Goal: Task Accomplishment & Management: Manage account settings

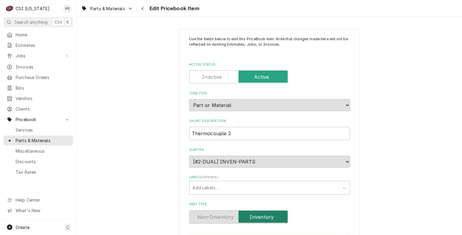
scroll to position [520, 0]
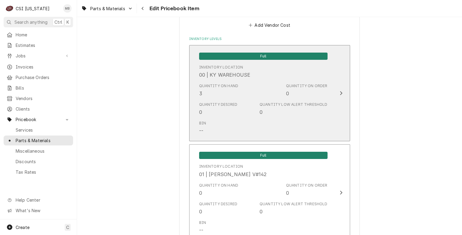
click at [257, 102] on div "Quantity Desired 0 Quantity Low Alert Threshold 0" at bounding box center [263, 108] width 128 height 19
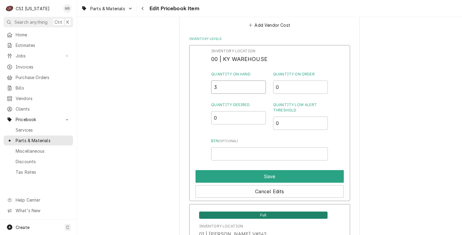
click at [225, 83] on input "3" at bounding box center [238, 87] width 55 height 13
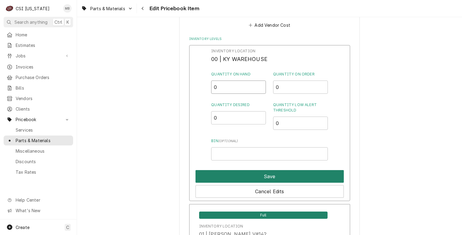
type input "0"
click at [234, 172] on button "Save" at bounding box center [269, 176] width 148 height 13
type textarea "x"
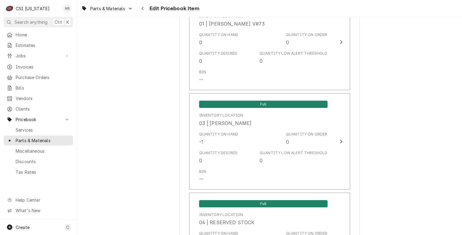
scroll to position [968, 0]
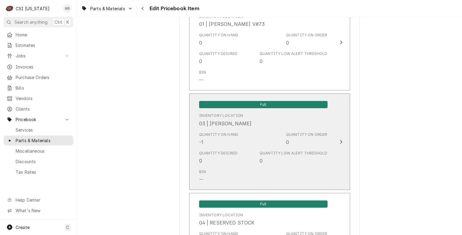
click at [234, 172] on div "Bin --" at bounding box center [263, 176] width 128 height 19
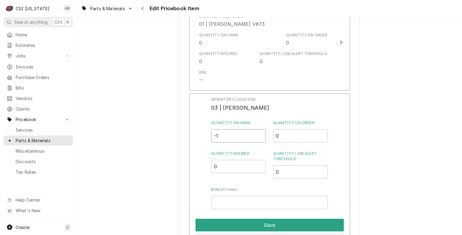
click at [241, 135] on input "-1" at bounding box center [238, 135] width 55 height 13
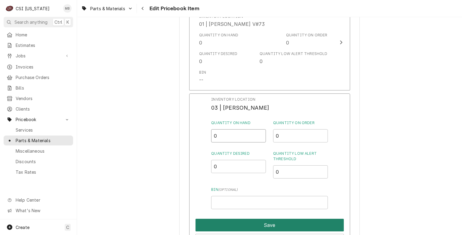
type input "0"
click at [240, 223] on button "Save" at bounding box center [269, 225] width 148 height 13
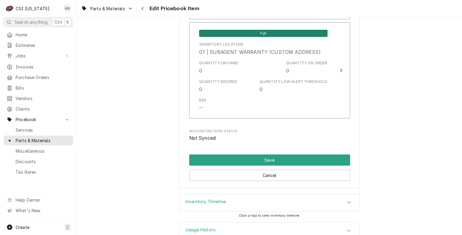
scroll to position [1747, 0]
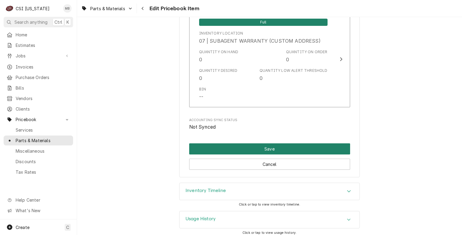
click at [269, 143] on button "Save" at bounding box center [269, 148] width 161 height 11
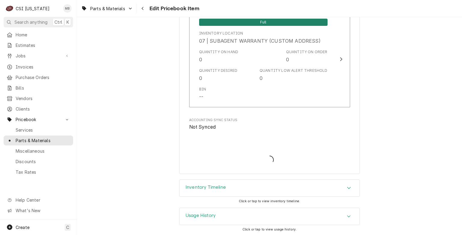
scroll to position [1744, 0]
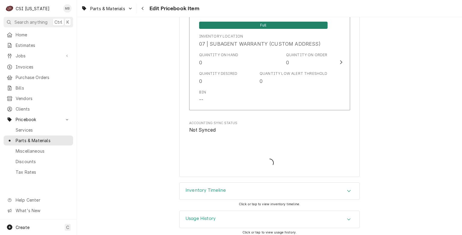
type textarea "x"
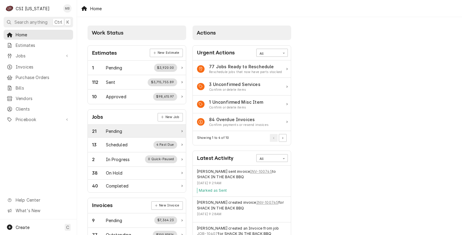
click at [126, 136] on div "21 Pending" at bounding box center [137, 131] width 98 height 13
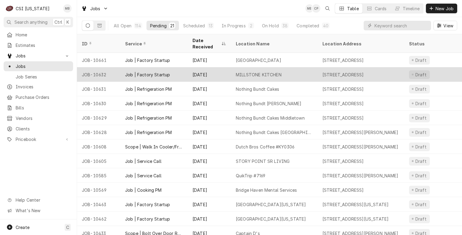
click at [136, 72] on div "Job | Factory Startup" at bounding box center [147, 75] width 45 height 6
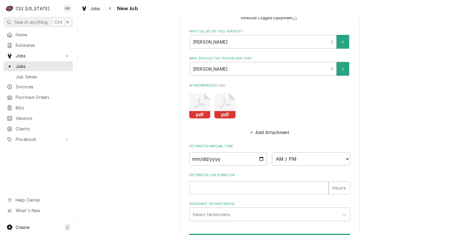
scroll to position [876, 0]
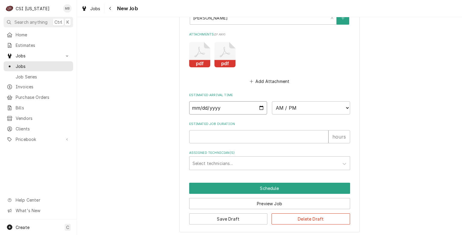
click at [259, 107] on input "Date" at bounding box center [228, 107] width 78 height 13
click at [257, 105] on input "Date" at bounding box center [228, 107] width 78 height 13
click at [248, 215] on button "Save Draft" at bounding box center [228, 218] width 78 height 11
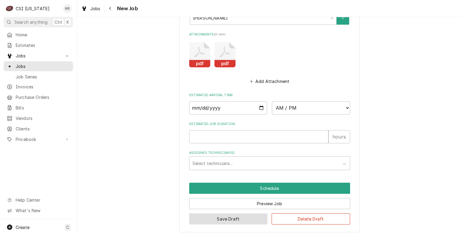
scroll to position [856, 0]
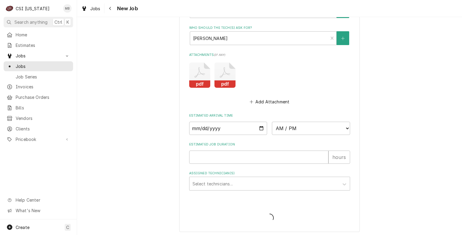
type textarea "x"
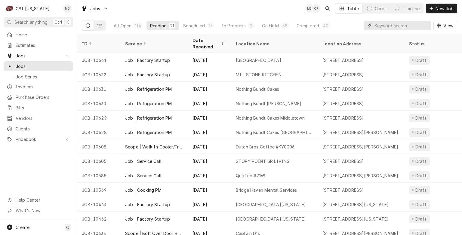
click at [380, 29] on input "Dynamic Content Wrapper" at bounding box center [400, 26] width 53 height 10
click at [29, 21] on span "Search anything" at bounding box center [30, 22] width 33 height 6
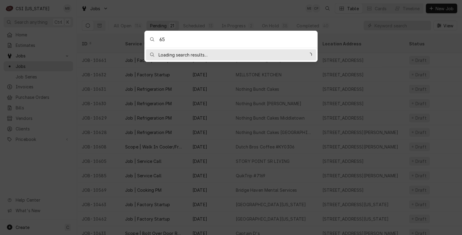
type input "6"
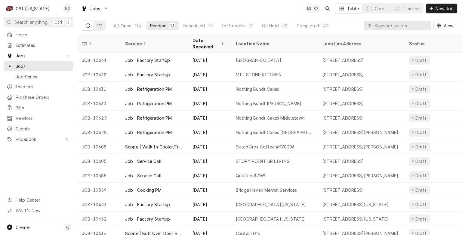
click at [183, 4] on body "C CSI Kentucky MB Search anything Ctrl K Home Estimates Jobs Jobs Job Series In…" at bounding box center [231, 117] width 462 height 235
click at [297, 24] on div "Completed" at bounding box center [307, 26] width 23 height 6
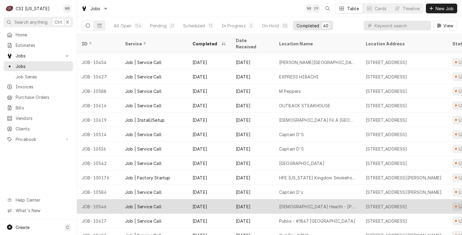
scroll to position [215, 0]
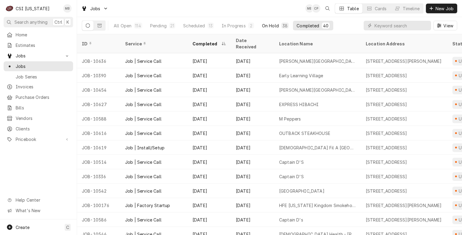
click at [271, 24] on div "On Hold" at bounding box center [270, 26] width 17 height 6
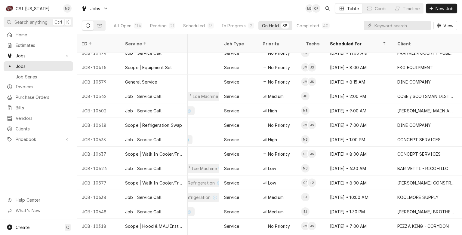
scroll to position [269, 329]
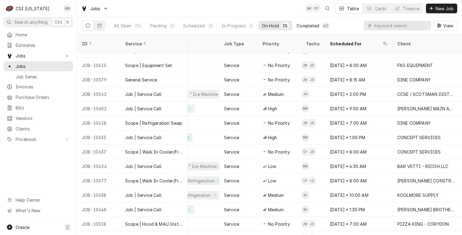
click at [305, 29] on button "Completed 40" at bounding box center [313, 26] width 40 height 10
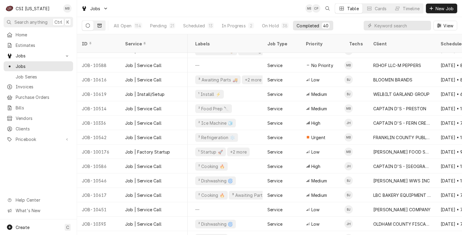
click at [100, 21] on button "Dynamic Content Wrapper" at bounding box center [99, 26] width 11 height 10
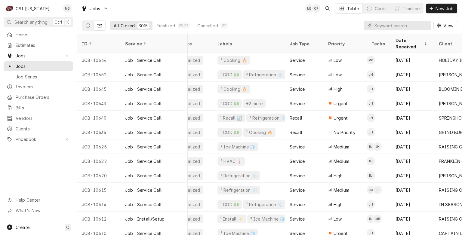
scroll to position [0, 0]
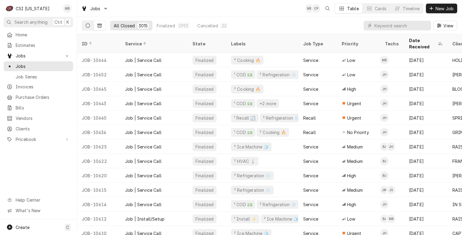
click at [91, 25] on button "Dynamic Content Wrapper" at bounding box center [87, 26] width 11 height 10
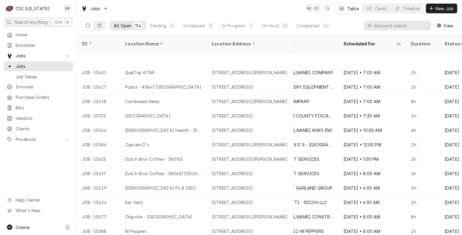
scroll to position [551, 421]
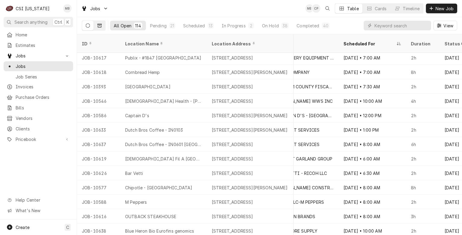
click at [101, 27] on icon "Dynamic Content Wrapper" at bounding box center [99, 26] width 4 height 4
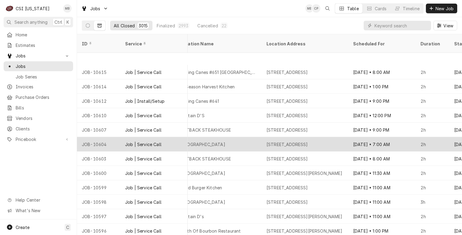
scroll to position [151, 340]
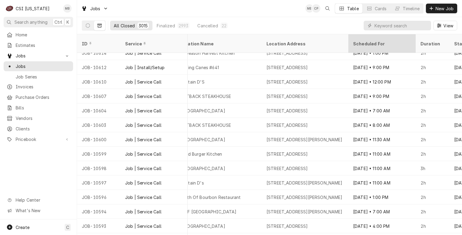
click at [381, 43] on div "Scheduled For" at bounding box center [381, 43] width 65 height 16
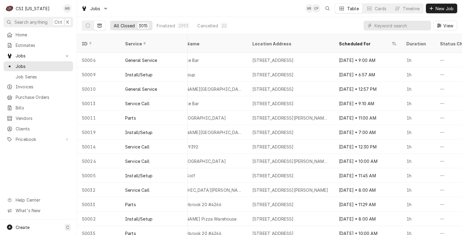
scroll to position [0, 356]
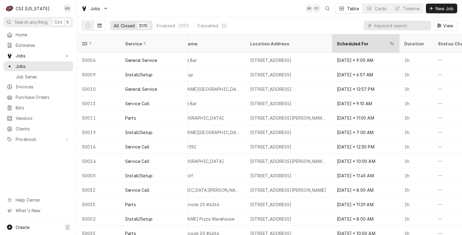
click at [358, 41] on div "Scheduled For" at bounding box center [363, 44] width 52 height 6
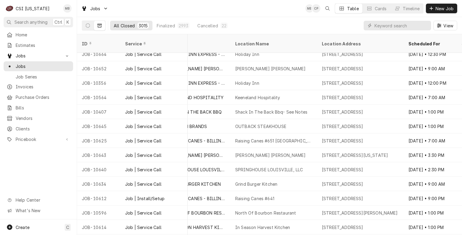
scroll to position [6945, 283]
click at [81, 23] on div "All Closed 3015 Finalized 2993 Cancelled 22 View" at bounding box center [269, 25] width 385 height 17
click at [88, 25] on icon "Dynamic Content Wrapper" at bounding box center [88, 25] width 4 height 4
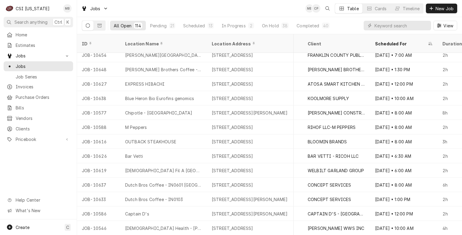
scroll to position [870, 390]
click at [102, 29] on button "Dynamic Content Wrapper" at bounding box center [99, 26] width 11 height 10
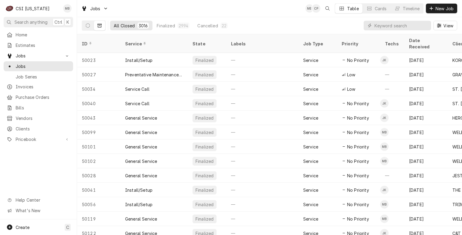
click at [372, 29] on div "Dynamic Content Wrapper" at bounding box center [396, 26] width 67 height 10
click at [380, 23] on input "Dynamic Content Wrapper" at bounding box center [400, 26] width 53 height 10
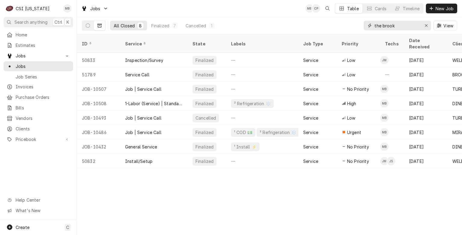
type input "the brook"
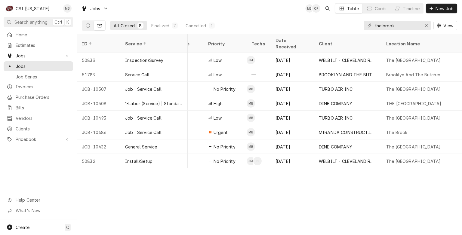
scroll to position [0, 134]
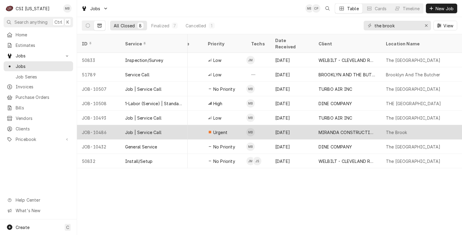
click at [177, 127] on div "Job | Service Call" at bounding box center [153, 132] width 67 height 14
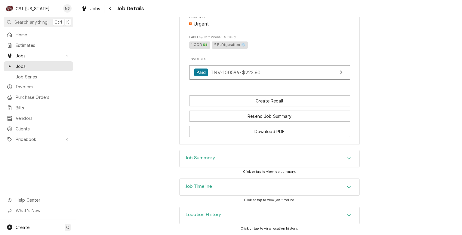
scroll to position [371, 0]
drag, startPoint x: 203, startPoint y: 196, endPoint x: 192, endPoint y: 191, distance: 12.0
click at [192, 191] on div "Job Timeline" at bounding box center [269, 187] width 180 height 17
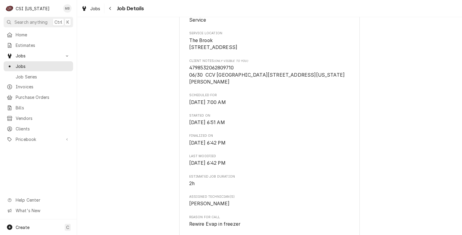
scroll to position [0, 0]
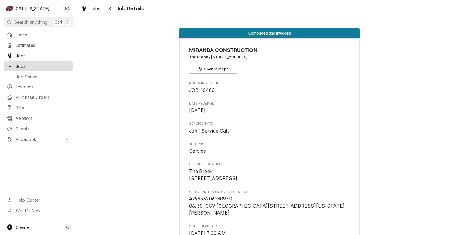
click at [33, 67] on span "Jobs" at bounding box center [43, 66] width 54 height 6
